Goal: Information Seeking & Learning: Learn about a topic

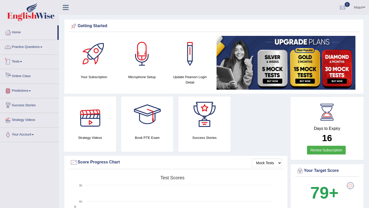
click at [35, 51] on link "Practice Questions" at bounding box center [29, 46] width 58 height 13
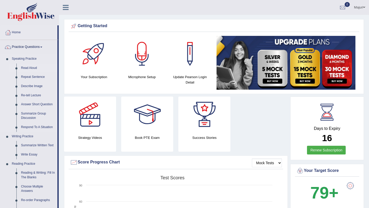
click at [30, 66] on link "Read Aloud" at bounding box center [38, 68] width 39 height 9
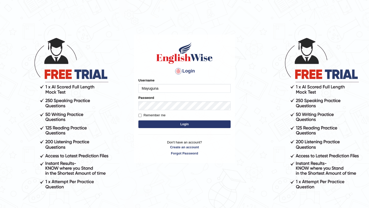
click at [162, 124] on button "Login" at bounding box center [184, 124] width 92 height 8
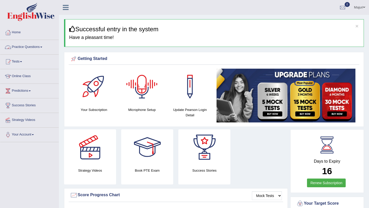
click at [18, 48] on link "Practice Questions" at bounding box center [29, 46] width 58 height 13
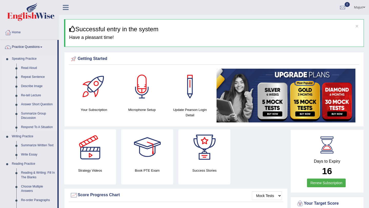
click at [26, 69] on link "Read Aloud" at bounding box center [38, 68] width 39 height 9
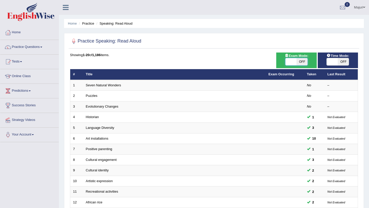
click at [290, 62] on span at bounding box center [290, 61] width 11 height 7
checkbox input "true"
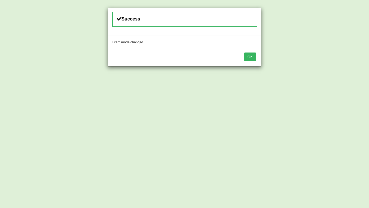
click at [250, 60] on button "OK" at bounding box center [250, 57] width 12 height 9
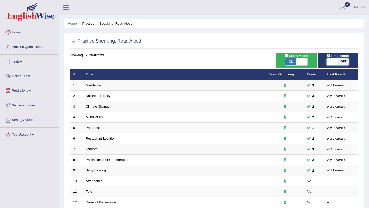
click at [333, 61] on span at bounding box center [332, 61] width 11 height 7
checkbox input "true"
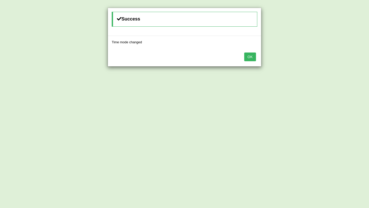
click at [252, 56] on button "OK" at bounding box center [250, 57] width 12 height 9
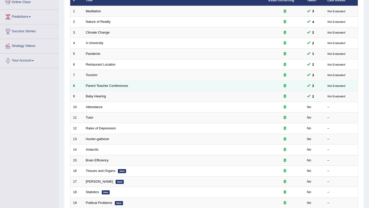
scroll to position [74, 0]
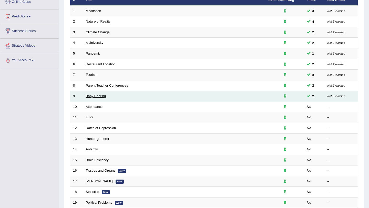
click at [98, 96] on link "Baby Hearing" at bounding box center [96, 96] width 20 height 4
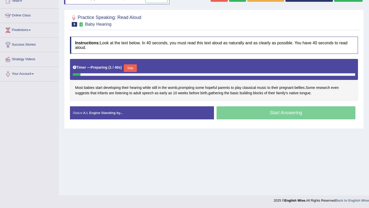
scroll to position [61, 0]
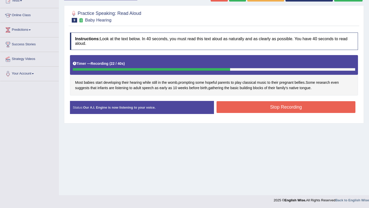
click at [305, 108] on button "Stop Recording" at bounding box center [286, 107] width 139 height 12
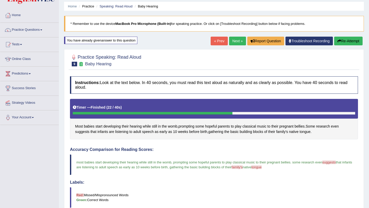
scroll to position [0, 0]
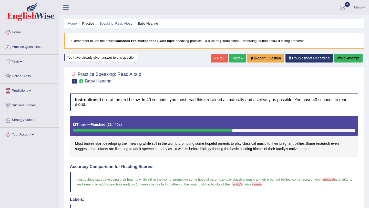
click at [235, 60] on link "Next »" at bounding box center [237, 58] width 17 height 9
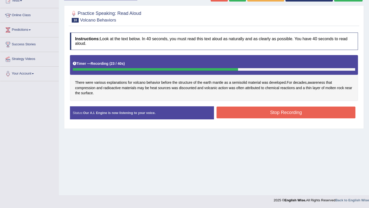
click at [301, 113] on button "Stop Recording" at bounding box center [286, 113] width 139 height 12
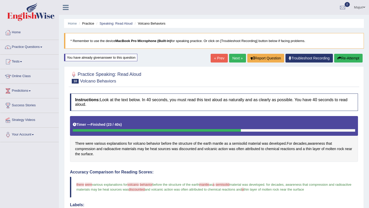
click at [235, 56] on link "Next »" at bounding box center [237, 58] width 17 height 9
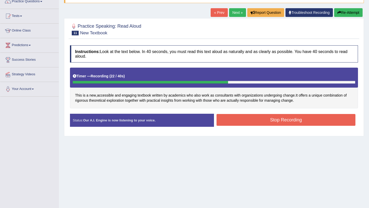
click at [275, 120] on button "Stop Recording" at bounding box center [286, 120] width 139 height 12
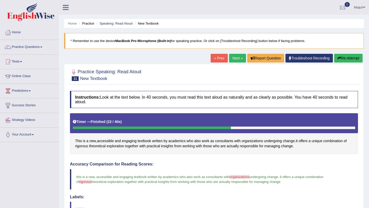
scroll to position [21, 0]
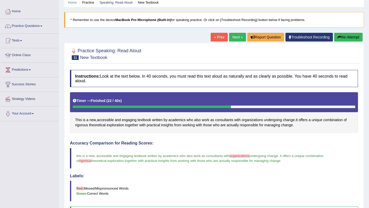
click at [345, 38] on button "Re-Attempt" at bounding box center [348, 37] width 28 height 9
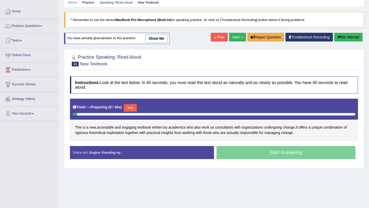
scroll to position [61, 0]
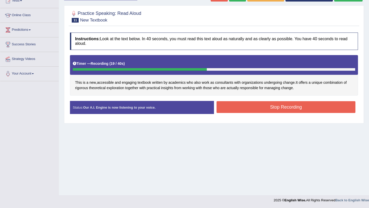
click at [262, 109] on button "Stop Recording" at bounding box center [286, 107] width 139 height 12
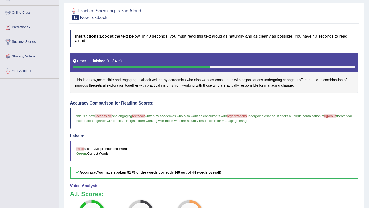
scroll to position [0, 0]
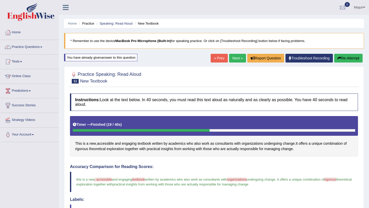
click at [348, 60] on button "Re-Attempt" at bounding box center [348, 58] width 28 height 9
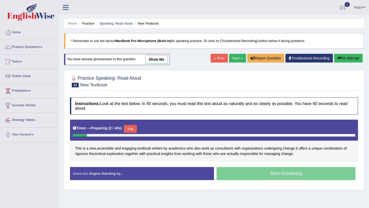
click at [134, 130] on button "Skip" at bounding box center [130, 129] width 13 height 8
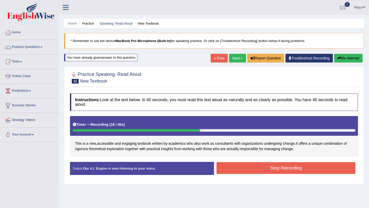
click at [243, 166] on button "Stop Recording" at bounding box center [286, 168] width 139 height 12
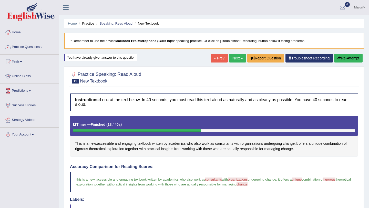
click at [47, 18] on img at bounding box center [30, 12] width 47 height 18
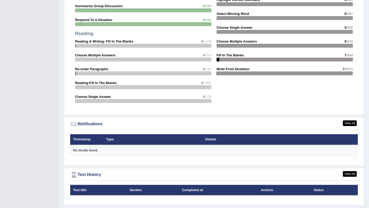
scroll to position [522, 0]
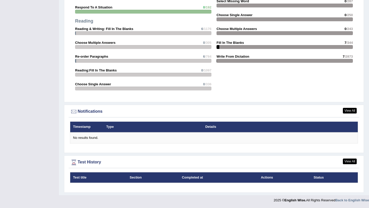
click at [167, 128] on th "Type" at bounding box center [153, 127] width 99 height 11
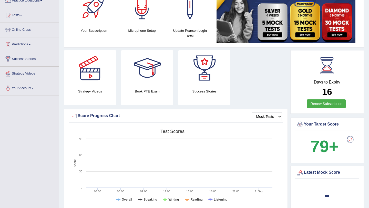
scroll to position [0, 0]
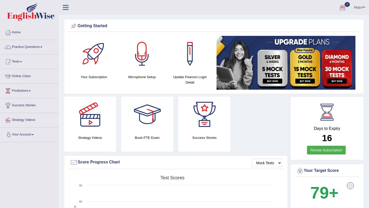
click at [23, 139] on link "Your Account" at bounding box center [29, 134] width 58 height 13
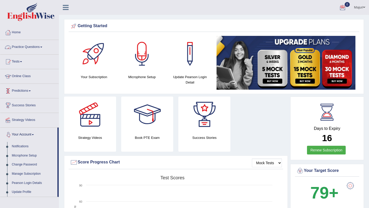
click at [66, 11] on icon at bounding box center [66, 7] width 6 height 7
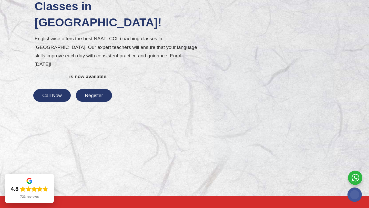
scroll to position [75, 0]
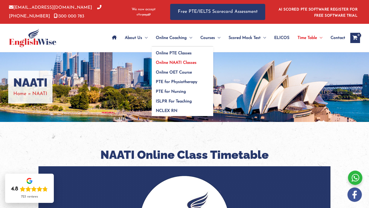
click at [178, 60] on link "Online NAATI Classes" at bounding box center [183, 61] width 62 height 10
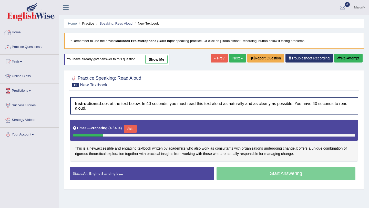
click at [20, 36] on link "Home" at bounding box center [29, 31] width 58 height 13
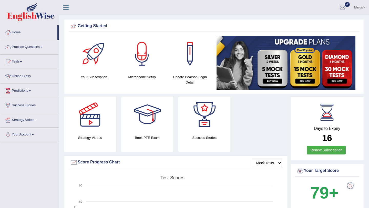
click at [357, 9] on link "Majuri" at bounding box center [359, 6] width 19 height 13
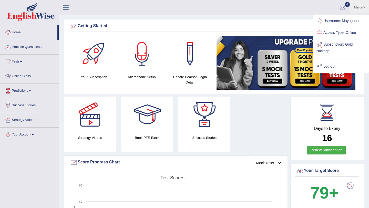
click at [324, 64] on link "Log out" at bounding box center [340, 67] width 55 height 12
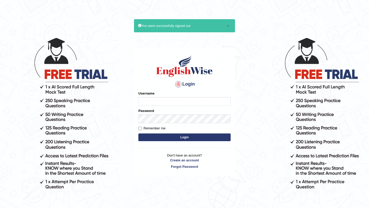
type input "Mayuguna"
click at [177, 101] on input "Mayuguna" at bounding box center [184, 101] width 92 height 9
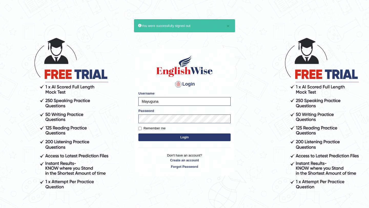
click at [106, 171] on body "× You were successfully signed out Login Please fix the following errors: Usern…" at bounding box center [184, 122] width 369 height 208
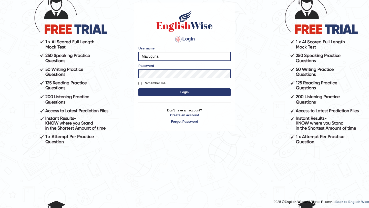
scroll to position [46, 0]
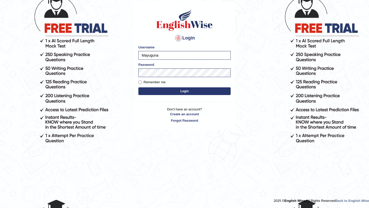
click at [181, 92] on button "Login" at bounding box center [184, 91] width 92 height 8
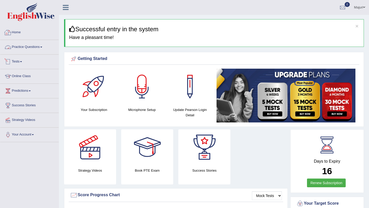
click at [24, 46] on link "Practice Questions" at bounding box center [29, 46] width 58 height 13
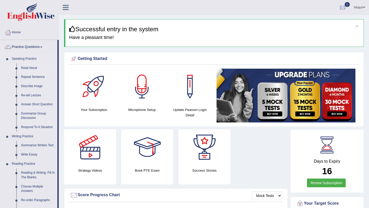
click at [24, 68] on link "Read Aloud" at bounding box center [38, 68] width 39 height 9
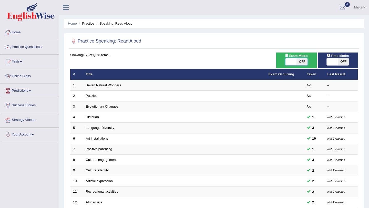
click at [291, 61] on span at bounding box center [290, 61] width 11 height 7
checkbox input "true"
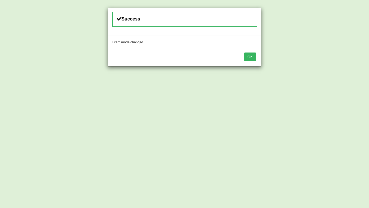
click at [336, 63] on div "Success Exam mode changed OK" at bounding box center [184, 104] width 369 height 208
click at [252, 56] on button "OK" at bounding box center [250, 57] width 12 height 9
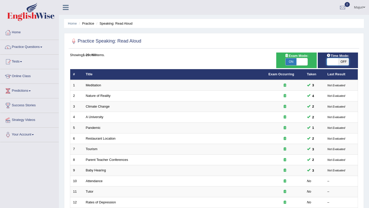
click at [333, 65] on span at bounding box center [332, 61] width 11 height 7
checkbox input "true"
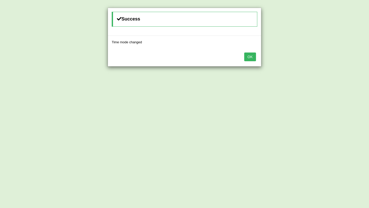
click at [250, 56] on button "OK" at bounding box center [250, 57] width 12 height 9
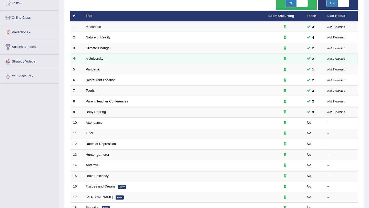
scroll to position [62, 0]
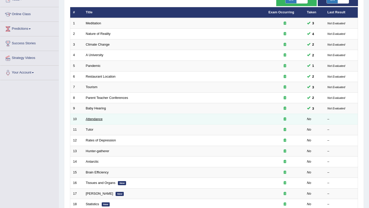
click at [97, 120] on link "Attendance" at bounding box center [94, 119] width 17 height 4
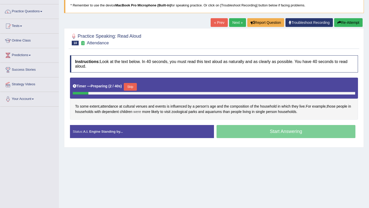
scroll to position [43, 0]
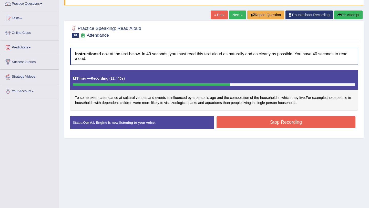
click at [260, 126] on button "Stop Recording" at bounding box center [286, 122] width 139 height 12
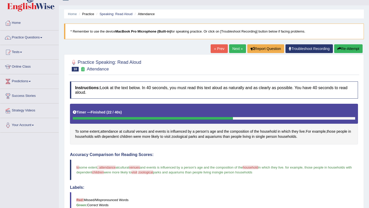
scroll to position [8, 0]
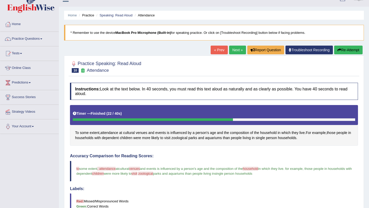
click at [233, 53] on link "Next »" at bounding box center [237, 50] width 17 height 9
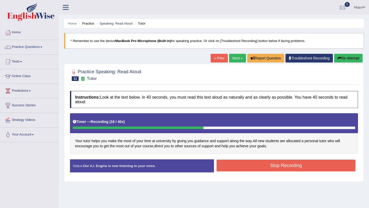
click at [313, 160] on button "Stop Recording" at bounding box center [286, 166] width 139 height 12
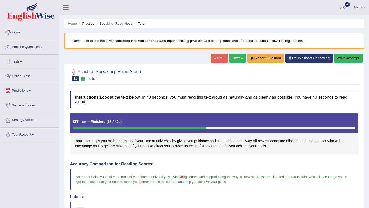
click at [231, 57] on link "Next »" at bounding box center [237, 58] width 17 height 9
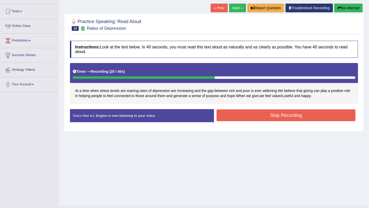
click at [306, 119] on button "Stop Recording" at bounding box center [286, 115] width 139 height 12
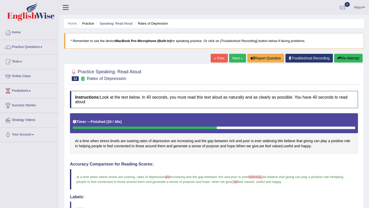
click at [230, 59] on link "Next »" at bounding box center [237, 58] width 17 height 9
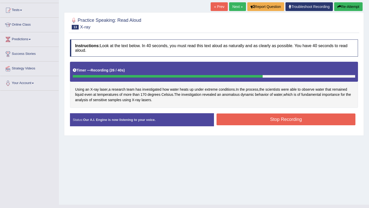
click at [293, 121] on button "Stop Recording" at bounding box center [286, 120] width 139 height 12
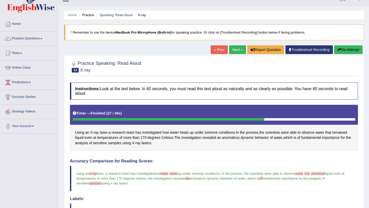
scroll to position [7, 0]
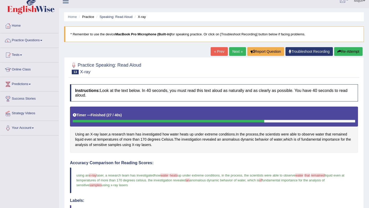
click at [353, 52] on button "Re-Attempt" at bounding box center [348, 51] width 28 height 9
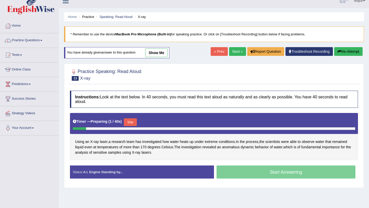
click at [134, 123] on button "Skip" at bounding box center [130, 122] width 13 height 8
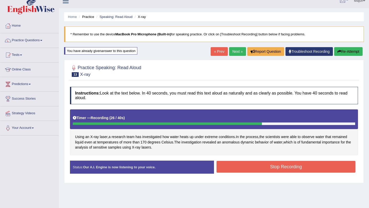
click at [256, 168] on button "Stop Recording" at bounding box center [286, 167] width 139 height 12
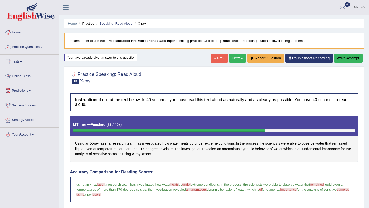
click at [353, 57] on button "Re-Attempt" at bounding box center [348, 58] width 28 height 9
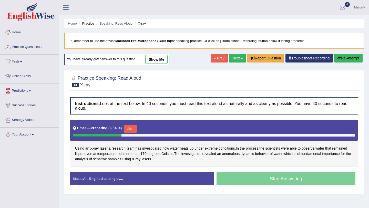
click at [131, 131] on button "Skip" at bounding box center [130, 129] width 13 height 8
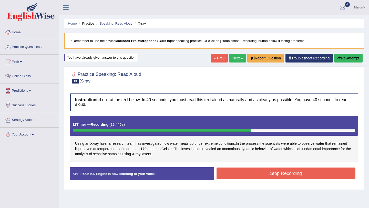
click at [235, 174] on button "Stop Recording" at bounding box center [286, 174] width 139 height 12
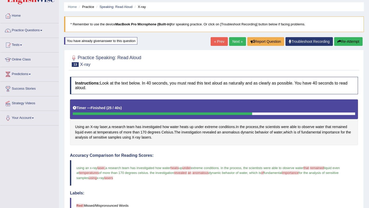
scroll to position [16, 0]
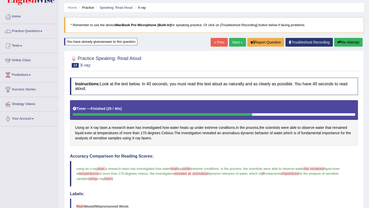
click at [346, 44] on button "Re-Attempt" at bounding box center [348, 42] width 28 height 9
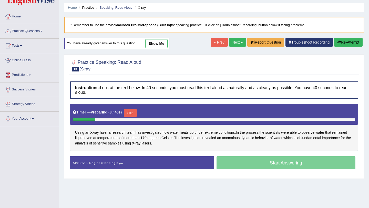
click at [133, 116] on button "Skip" at bounding box center [130, 113] width 13 height 8
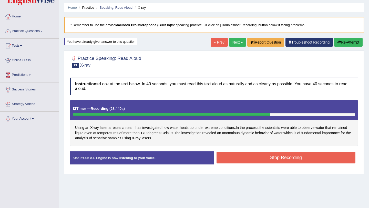
click at [268, 158] on button "Stop Recording" at bounding box center [286, 158] width 139 height 12
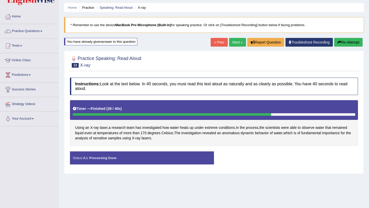
click at [0, 0] on div "Comparing text to speech..." at bounding box center [0, 0] width 0 height 0
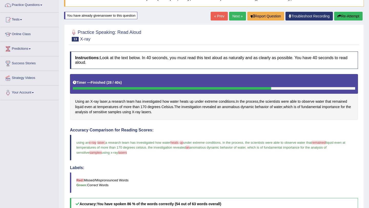
scroll to position [39, 0]
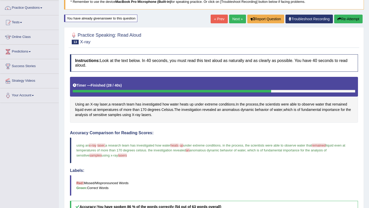
click at [236, 19] on link "Next »" at bounding box center [237, 19] width 17 height 9
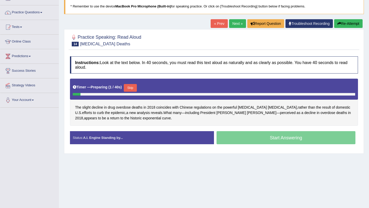
scroll to position [35, 0]
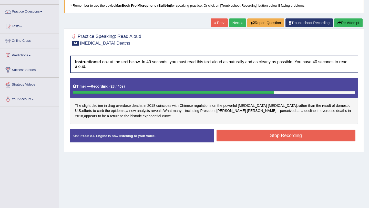
click at [317, 139] on button "Stop Recording" at bounding box center [286, 136] width 139 height 12
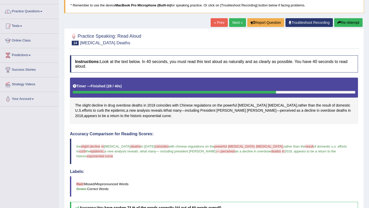
scroll to position [0, 0]
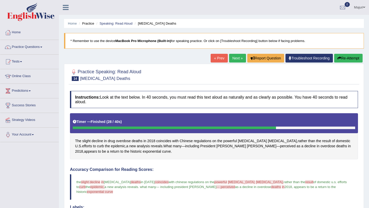
click at [342, 60] on button "Re-Attempt" at bounding box center [348, 58] width 28 height 9
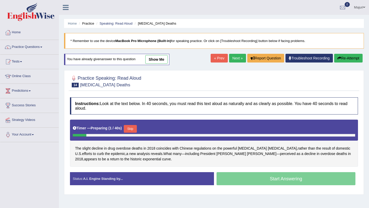
click at [132, 130] on button "Skip" at bounding box center [130, 129] width 13 height 8
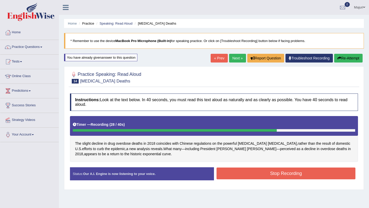
click at [269, 180] on div "Stop Recording" at bounding box center [286, 174] width 144 height 13
click at [271, 168] on button "Stop Recording" at bounding box center [286, 174] width 139 height 12
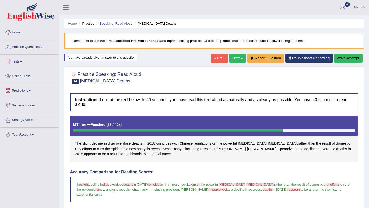
click at [347, 59] on button "Re-Attempt" at bounding box center [348, 58] width 28 height 9
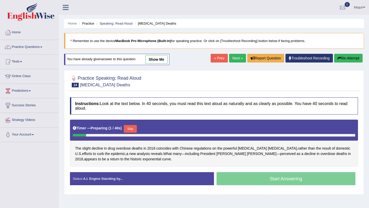
click at [131, 130] on button "Skip" at bounding box center [130, 129] width 13 height 8
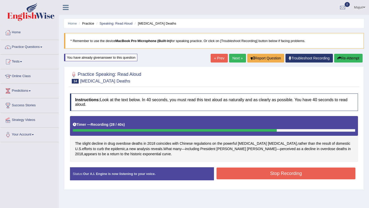
click at [245, 177] on button "Stop Recording" at bounding box center [286, 174] width 139 height 12
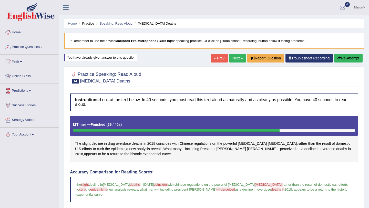
click at [235, 58] on link "Next »" at bounding box center [237, 58] width 17 height 9
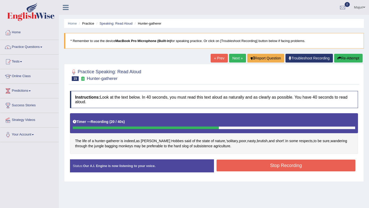
click at [275, 165] on button "Stop Recording" at bounding box center [286, 166] width 139 height 12
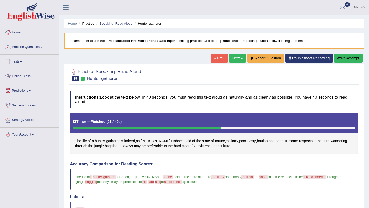
click at [345, 58] on button "Re-Attempt" at bounding box center [348, 58] width 28 height 9
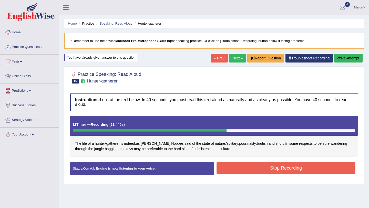
click at [279, 169] on button "Stop Recording" at bounding box center [286, 168] width 139 height 12
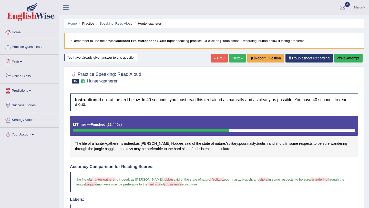
click at [28, 45] on link "Practice Questions" at bounding box center [29, 46] width 58 height 13
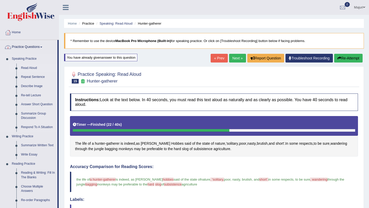
click at [27, 69] on link "Read Aloud" at bounding box center [38, 68] width 39 height 9
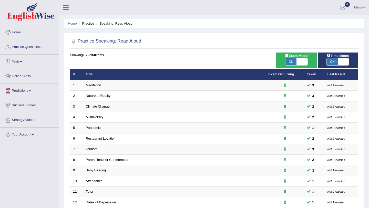
click at [36, 46] on link "Practice Questions" at bounding box center [29, 46] width 58 height 13
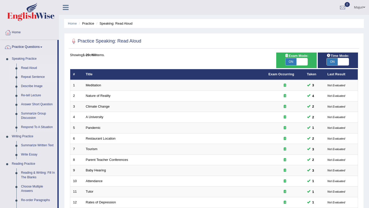
click at [32, 77] on link "Repeat Sentence" at bounding box center [38, 77] width 39 height 9
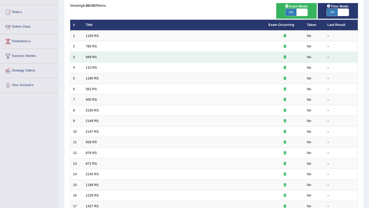
scroll to position [48, 0]
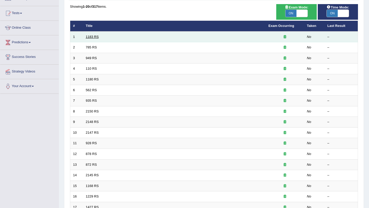
click at [95, 37] on link "1183 RS" at bounding box center [92, 37] width 13 height 4
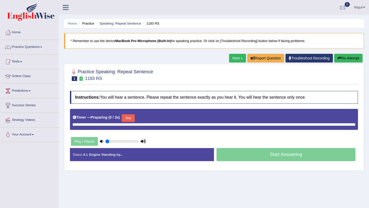
type input "0.9"
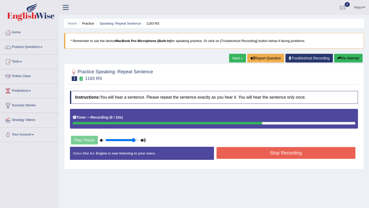
click at [258, 152] on button "Stop Recording" at bounding box center [286, 153] width 139 height 12
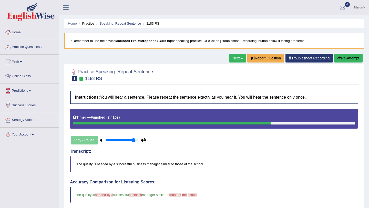
click at [354, 60] on button "Re-Attempt" at bounding box center [348, 58] width 28 height 9
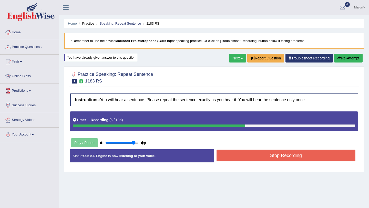
click at [244, 158] on button "Stop Recording" at bounding box center [286, 156] width 139 height 12
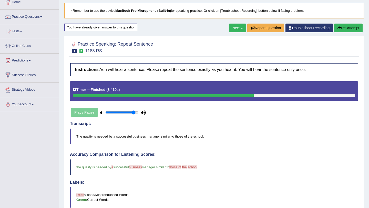
scroll to position [29, 0]
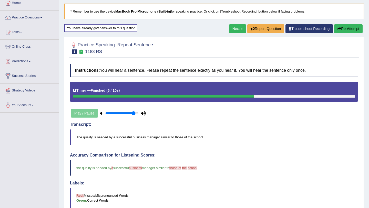
click at [235, 28] on link "Next »" at bounding box center [237, 28] width 17 height 9
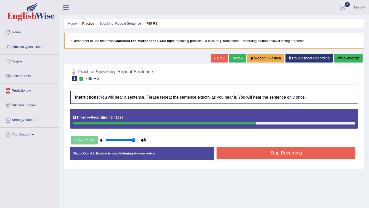
click at [247, 154] on button "Stop Recording" at bounding box center [286, 153] width 139 height 12
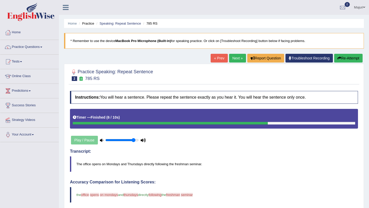
click at [345, 60] on button "Re-Attempt" at bounding box center [348, 58] width 28 height 9
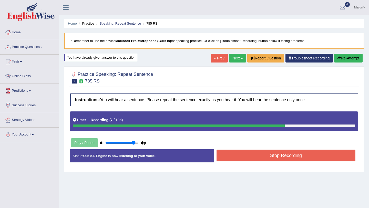
click at [254, 151] on button "Stop Recording" at bounding box center [286, 156] width 139 height 12
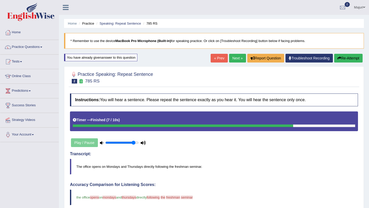
click at [346, 59] on button "Re-Attempt" at bounding box center [348, 58] width 28 height 9
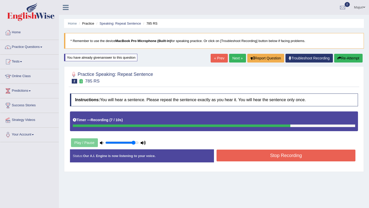
click at [292, 161] on button "Stop Recording" at bounding box center [286, 156] width 139 height 12
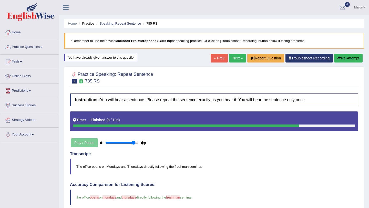
click at [348, 58] on button "Re-Attempt" at bounding box center [348, 58] width 28 height 9
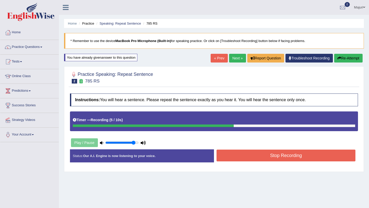
click at [280, 158] on button "Stop Recording" at bounding box center [286, 156] width 139 height 12
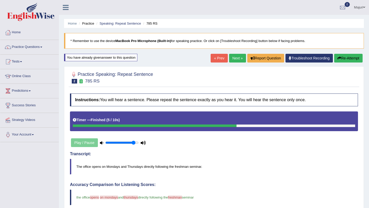
click at [346, 61] on button "Re-Attempt" at bounding box center [348, 58] width 28 height 9
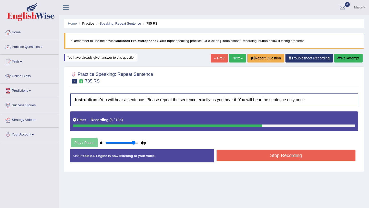
click at [291, 157] on button "Stop Recording" at bounding box center [286, 156] width 139 height 12
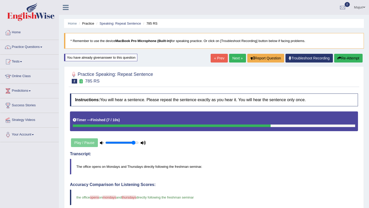
click at [236, 62] on link "Next »" at bounding box center [237, 58] width 17 height 9
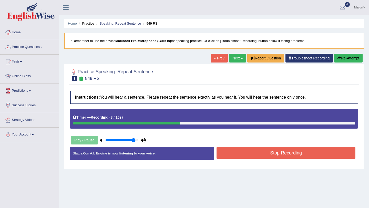
click at [272, 152] on button "Stop Recording" at bounding box center [286, 153] width 139 height 12
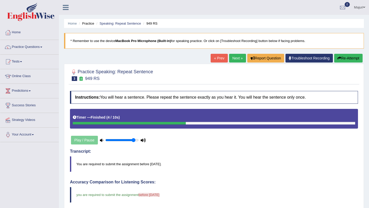
click at [234, 60] on link "Next »" at bounding box center [237, 58] width 17 height 9
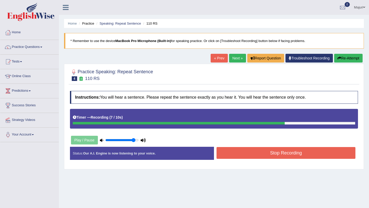
click at [300, 153] on button "Stop Recording" at bounding box center [286, 153] width 139 height 12
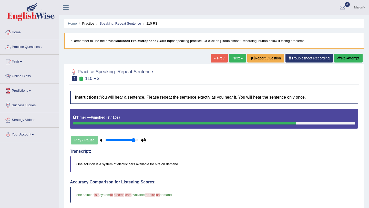
click at [352, 58] on button "Re-Attempt" at bounding box center [348, 58] width 28 height 9
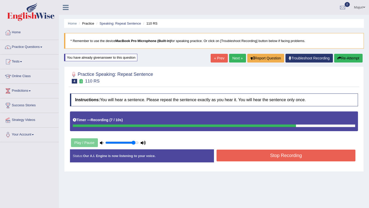
click at [297, 158] on button "Stop Recording" at bounding box center [286, 156] width 139 height 12
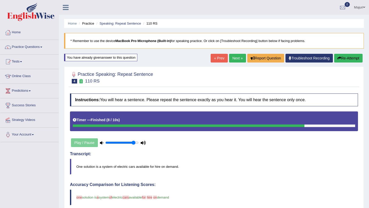
click at [235, 59] on link "Next »" at bounding box center [237, 58] width 17 height 9
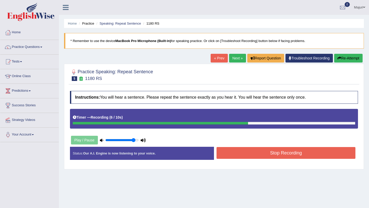
click at [298, 151] on button "Stop Recording" at bounding box center [286, 153] width 139 height 12
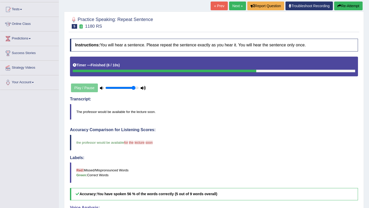
scroll to position [52, 0]
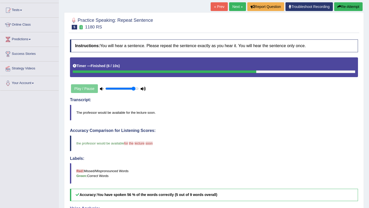
click at [353, 8] on button "Re-Attempt" at bounding box center [348, 6] width 28 height 9
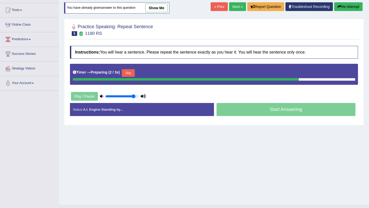
scroll to position [61, 0]
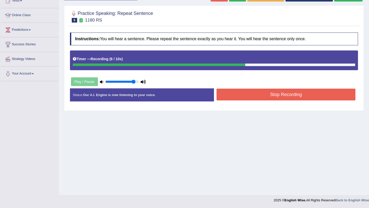
click at [290, 98] on button "Stop Recording" at bounding box center [286, 95] width 139 height 12
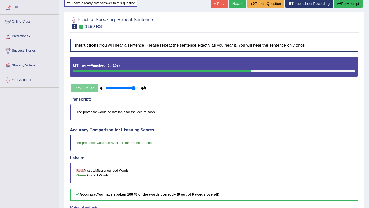
scroll to position [0, 0]
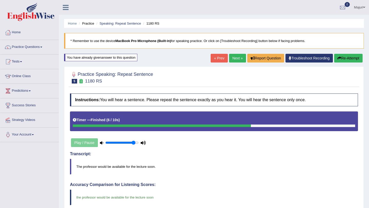
click at [237, 59] on link "Next »" at bounding box center [237, 58] width 17 height 9
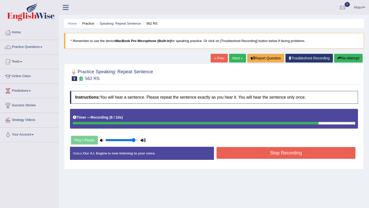
click at [298, 150] on button "Stop Recording" at bounding box center [286, 153] width 139 height 12
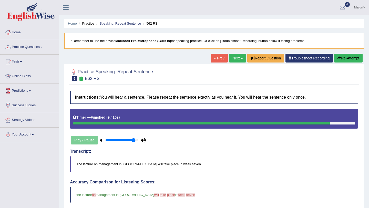
click at [352, 58] on button "Re-Attempt" at bounding box center [348, 58] width 28 height 9
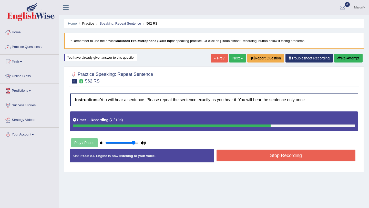
click at [286, 161] on button "Stop Recording" at bounding box center [286, 156] width 139 height 12
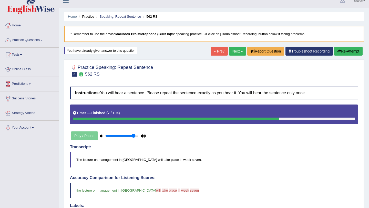
scroll to position [6, 0]
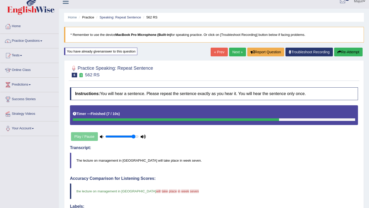
click at [343, 51] on button "Re-Attempt" at bounding box center [348, 52] width 28 height 9
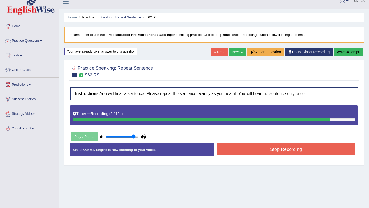
click at [323, 153] on button "Stop Recording" at bounding box center [286, 150] width 139 height 12
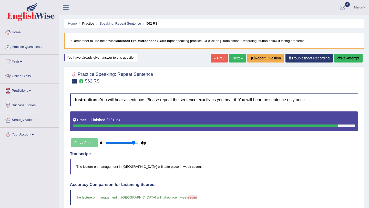
click at [235, 58] on link "Next »" at bounding box center [237, 58] width 17 height 9
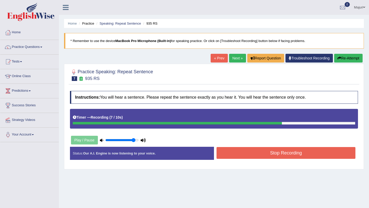
click at [281, 151] on button "Stop Recording" at bounding box center [286, 153] width 139 height 12
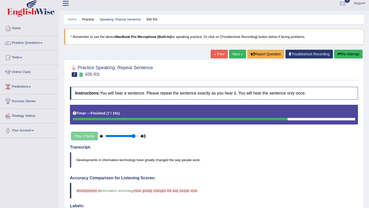
scroll to position [3, 0]
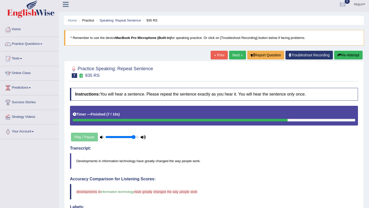
click at [348, 57] on button "Re-Attempt" at bounding box center [348, 55] width 28 height 9
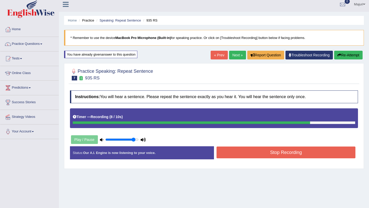
click at [309, 153] on button "Stop Recording" at bounding box center [286, 153] width 139 height 12
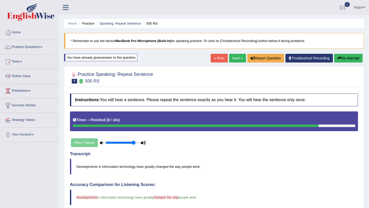
click at [346, 60] on button "Re-Attempt" at bounding box center [348, 58] width 28 height 9
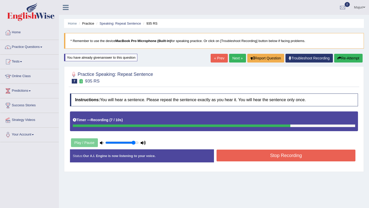
click at [318, 160] on button "Stop Recording" at bounding box center [286, 156] width 139 height 12
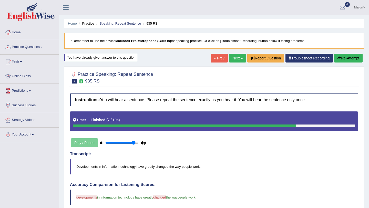
click at [237, 58] on link "Next »" at bounding box center [237, 58] width 17 height 9
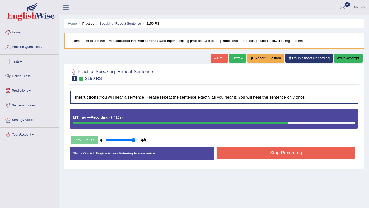
click at [291, 152] on button "Stop Recording" at bounding box center [286, 153] width 139 height 12
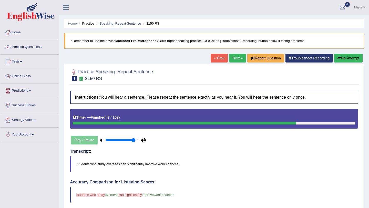
click at [345, 57] on button "Re-Attempt" at bounding box center [348, 58] width 28 height 9
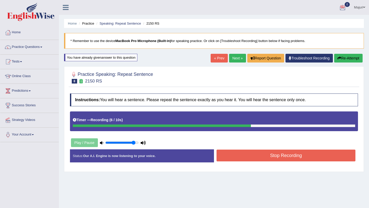
click at [345, 62] on button "Re-Attempt" at bounding box center [348, 58] width 28 height 9
click at [243, 160] on button "Stop Recording" at bounding box center [286, 156] width 139 height 12
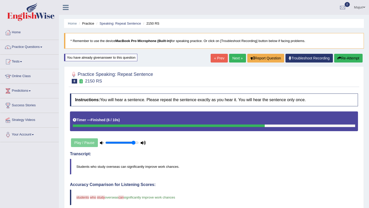
click at [233, 62] on link "Next »" at bounding box center [237, 58] width 17 height 9
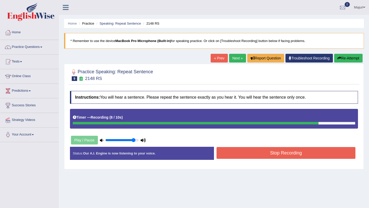
click at [274, 150] on button "Stop Recording" at bounding box center [286, 153] width 139 height 12
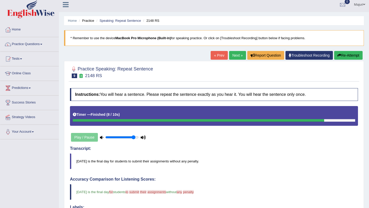
scroll to position [3, 0]
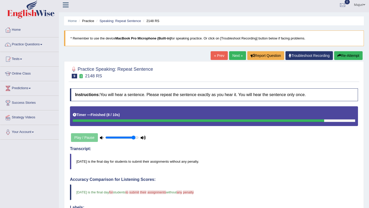
click at [340, 57] on button "Re-Attempt" at bounding box center [348, 55] width 28 height 9
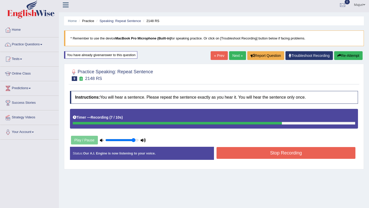
click at [304, 152] on button "Stop Recording" at bounding box center [286, 153] width 139 height 12
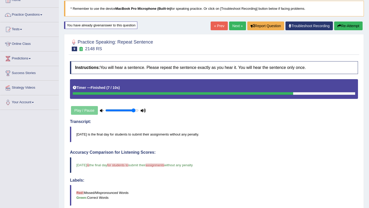
scroll to position [31, 0]
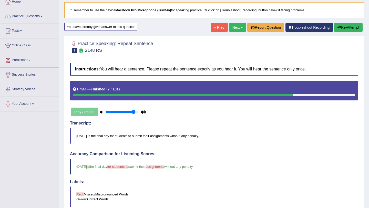
click at [232, 28] on link "Next »" at bounding box center [237, 27] width 17 height 9
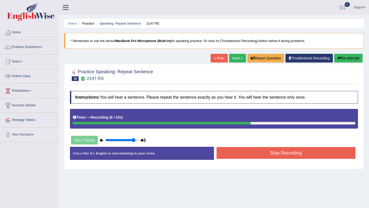
click at [269, 159] on div "Stop Recording" at bounding box center [286, 153] width 144 height 13
click at [272, 155] on button "Stop Recording" at bounding box center [286, 153] width 139 height 12
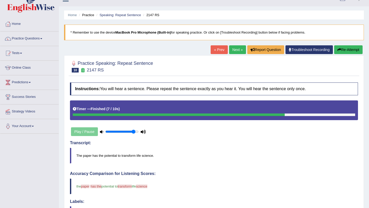
scroll to position [7, 0]
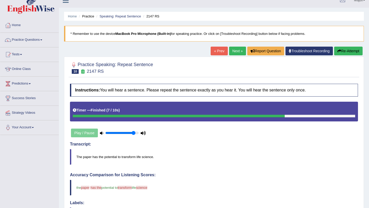
click at [341, 54] on button "Re-Attempt" at bounding box center [348, 51] width 28 height 9
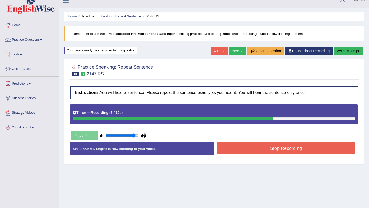
click at [288, 151] on button "Stop Recording" at bounding box center [286, 148] width 139 height 12
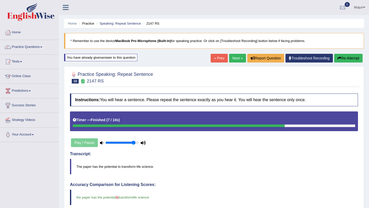
click at [234, 59] on link "Next »" at bounding box center [237, 58] width 17 height 9
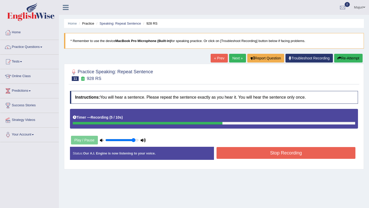
click at [280, 150] on button "Stop Recording" at bounding box center [286, 153] width 139 height 12
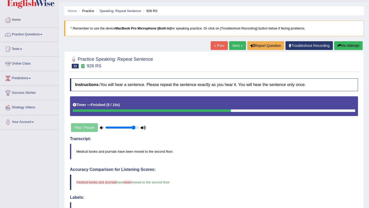
scroll to position [6, 0]
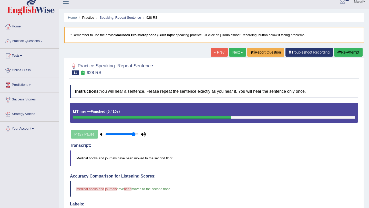
click at [341, 55] on button "Re-Attempt" at bounding box center [348, 52] width 28 height 9
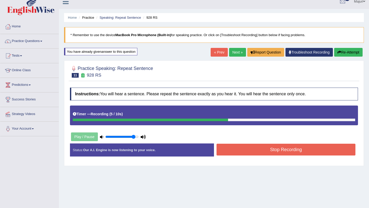
click at [296, 151] on button "Stop Recording" at bounding box center [286, 150] width 139 height 12
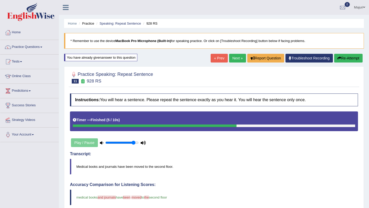
click at [349, 58] on button "Re-Attempt" at bounding box center [348, 58] width 28 height 9
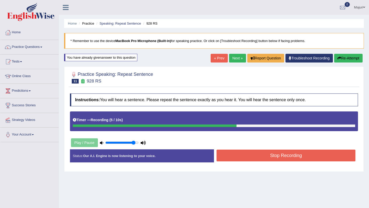
click at [293, 154] on button "Stop Recording" at bounding box center [286, 156] width 139 height 12
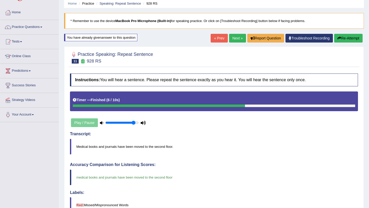
scroll to position [19, 0]
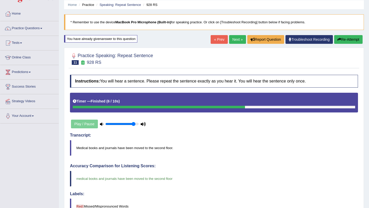
click at [232, 41] on link "Next »" at bounding box center [237, 39] width 17 height 9
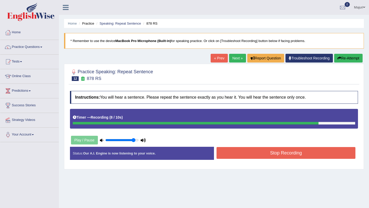
click at [346, 56] on button "Re-Attempt" at bounding box center [348, 58] width 28 height 9
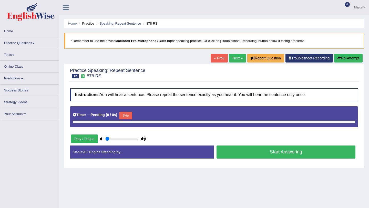
type input "0.9"
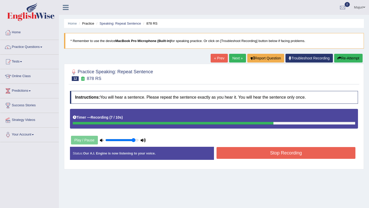
click at [291, 154] on button "Stop Recording" at bounding box center [286, 153] width 139 height 12
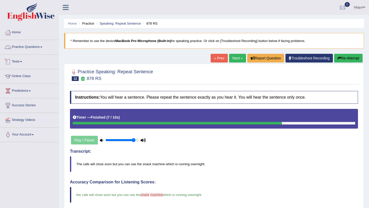
click at [23, 49] on link "Practice Questions" at bounding box center [29, 46] width 58 height 13
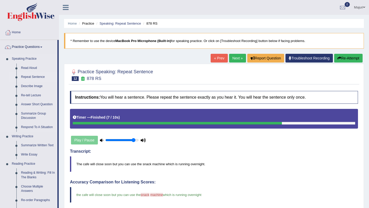
click at [29, 76] on link "Repeat Sentence" at bounding box center [38, 77] width 39 height 9
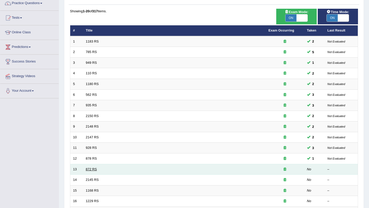
click at [92, 170] on link "872 RS" at bounding box center [91, 169] width 11 height 4
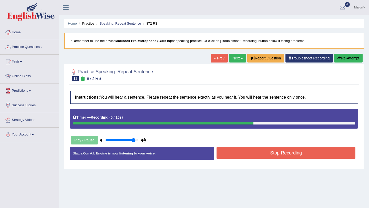
click at [267, 156] on button "Stop Recording" at bounding box center [286, 153] width 139 height 12
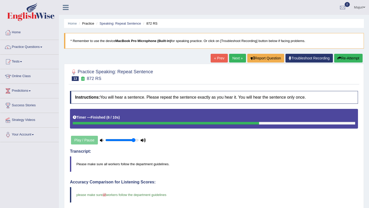
click at [235, 57] on link "Next »" at bounding box center [237, 58] width 17 height 9
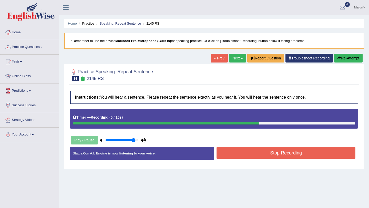
click at [280, 151] on button "Stop Recording" at bounding box center [286, 153] width 139 height 12
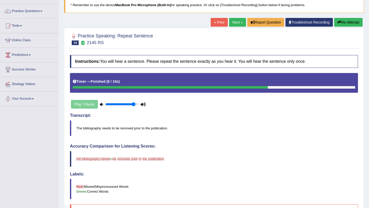
scroll to position [36, 0]
click at [351, 25] on button "Re-Attempt" at bounding box center [348, 22] width 28 height 9
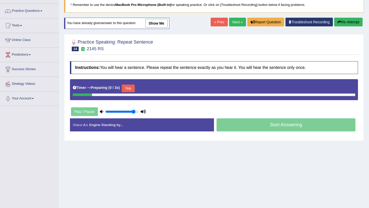
scroll to position [36, 0]
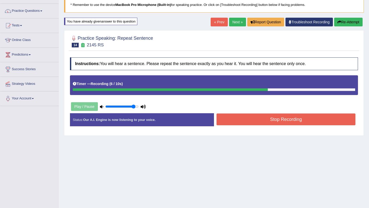
click at [273, 120] on button "Stop Recording" at bounding box center [286, 120] width 139 height 12
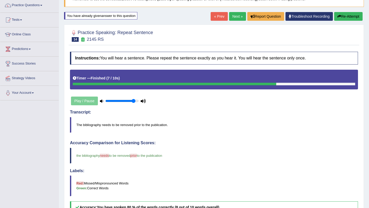
scroll to position [40, 0]
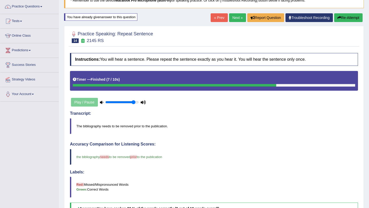
click at [235, 17] on link "Next »" at bounding box center [237, 17] width 17 height 9
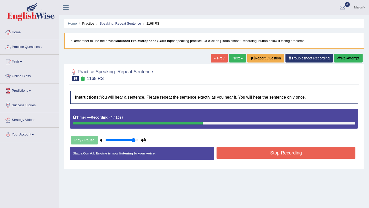
click at [266, 154] on button "Stop Recording" at bounding box center [286, 153] width 139 height 12
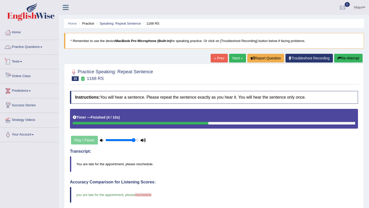
click at [35, 49] on link "Practice Questions" at bounding box center [29, 46] width 58 height 13
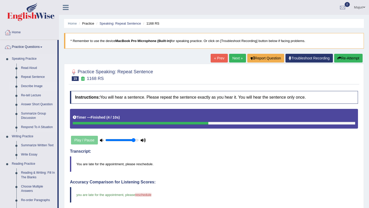
click at [33, 86] on link "Describe Image" at bounding box center [38, 86] width 39 height 9
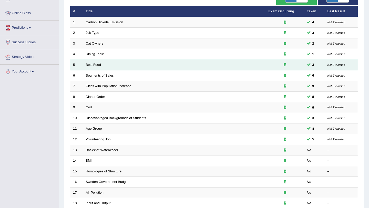
scroll to position [63, 0]
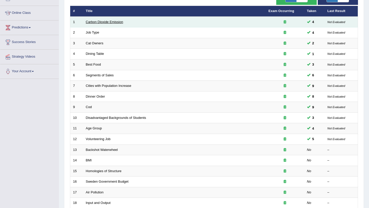
click at [111, 23] on link "Carbon Dioxide Emission" at bounding box center [104, 22] width 37 height 4
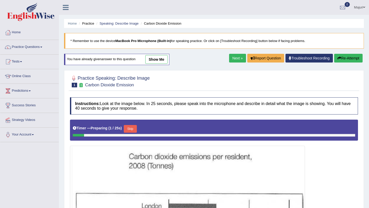
click at [153, 59] on link "show me" at bounding box center [156, 59] width 22 height 9
